Goal: Book appointment/travel/reservation

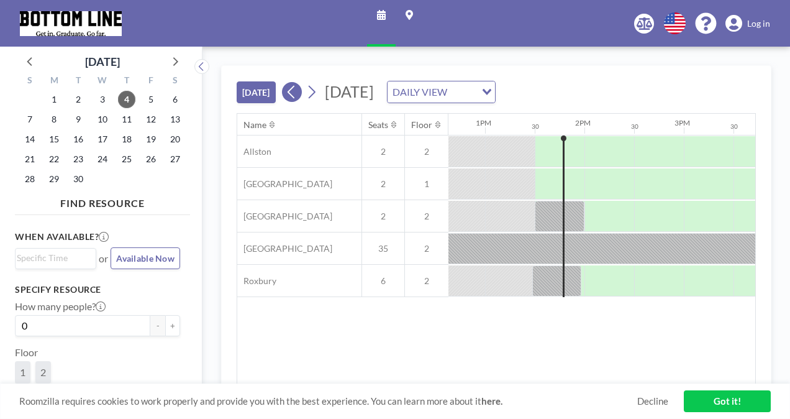
scroll to position [0, 1292]
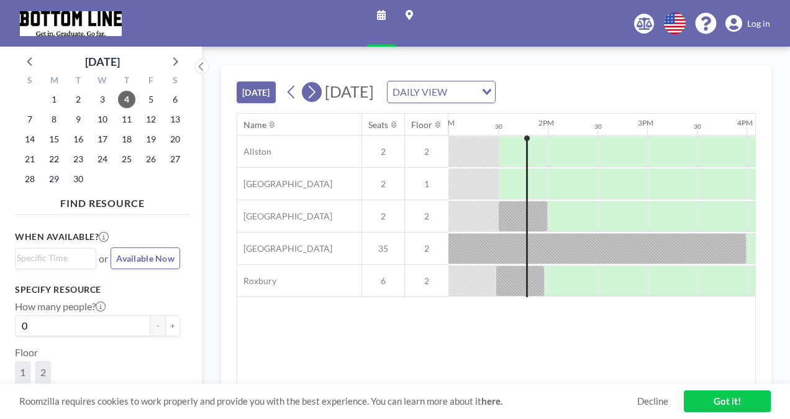
click at [317, 89] on icon at bounding box center [312, 92] width 12 height 19
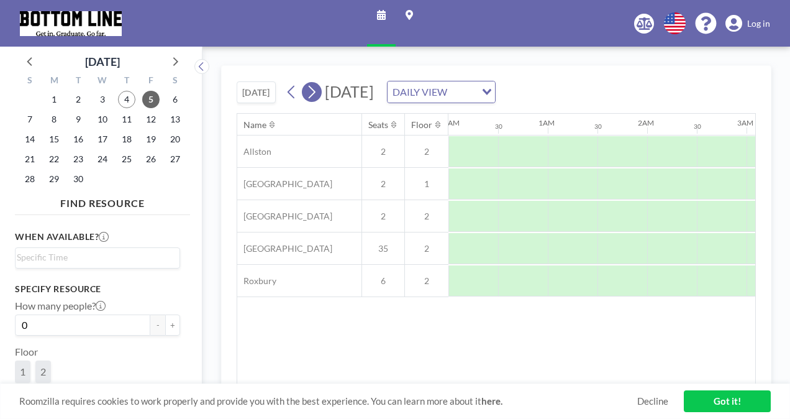
scroll to position [0, 301]
click at [317, 88] on icon at bounding box center [312, 92] width 12 height 19
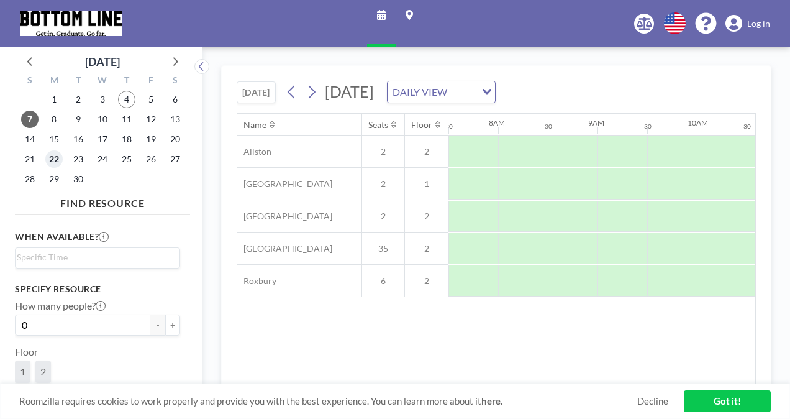
click at [58, 163] on span "22" at bounding box center [53, 158] width 17 height 17
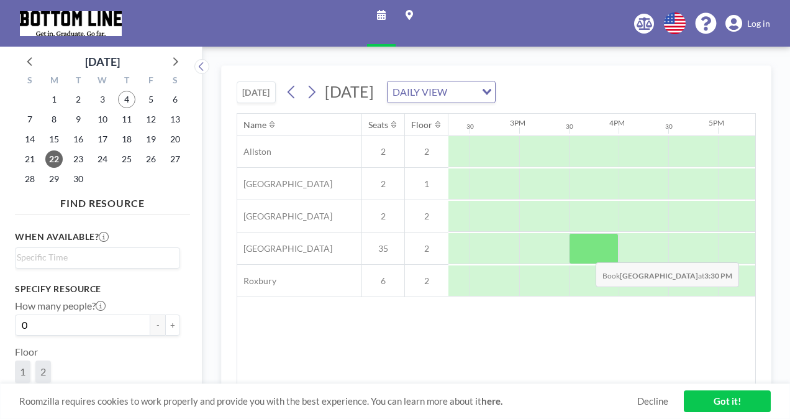
click at [586, 252] on div at bounding box center [594, 248] width 50 height 31
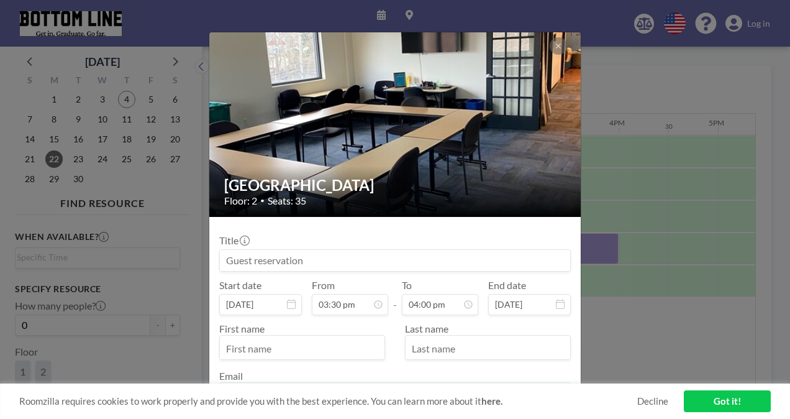
click at [365, 256] on input at bounding box center [395, 260] width 350 height 21
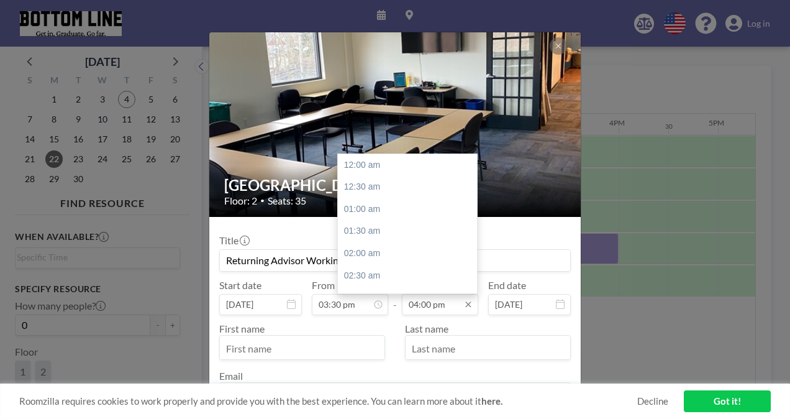
scroll to position [707, 0]
type input "Returning Advisor Working Session"
click at [453, 305] on input "04:00 pm" at bounding box center [440, 304] width 76 height 21
click at [384, 190] on div "04:30 pm" at bounding box center [410, 187] width 145 height 22
type input "04:30 pm"
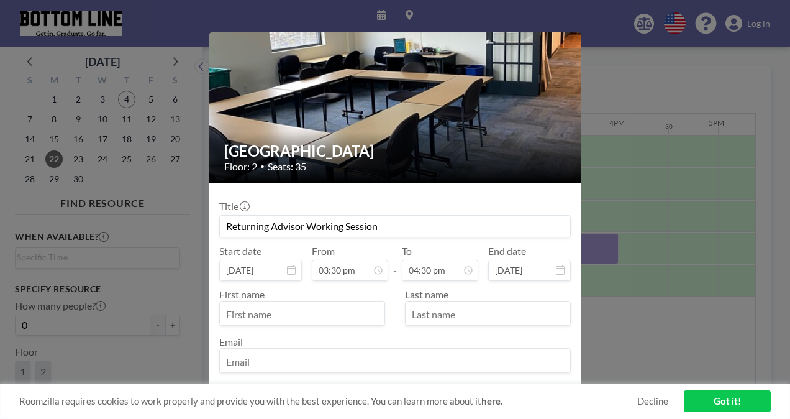
scroll to position [62, 0]
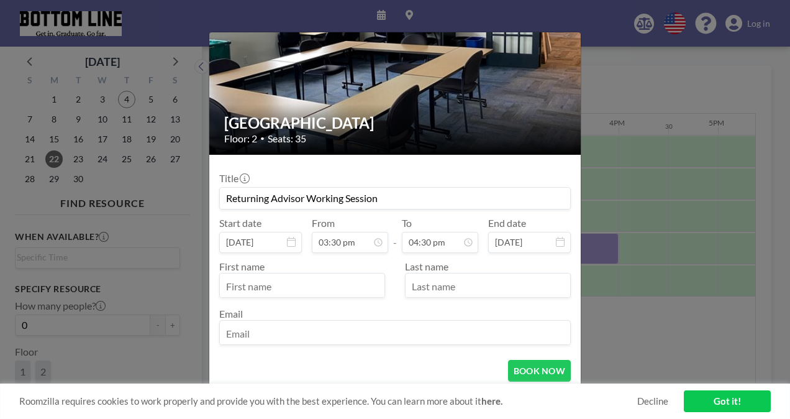
click at [324, 283] on input "text" at bounding box center [302, 286] width 165 height 21
type input "[PERSON_NAME]"
type input "[EMAIL_ADDRESS][DOMAIN_NAME]"
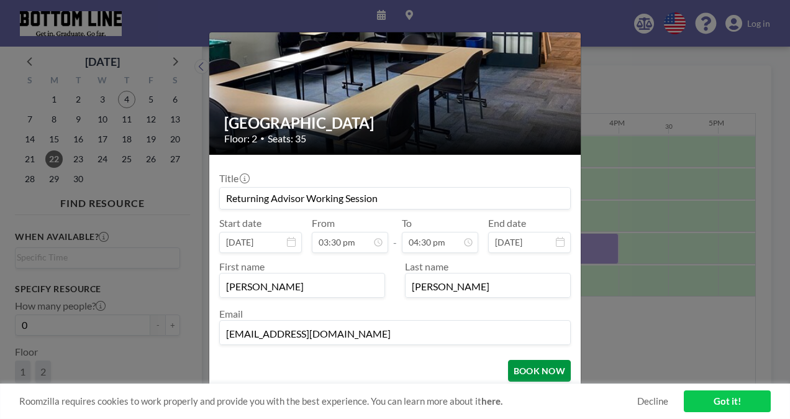
click at [525, 369] on button "BOOK NOW" at bounding box center [539, 371] width 63 height 22
